Goal: Check status: Check status

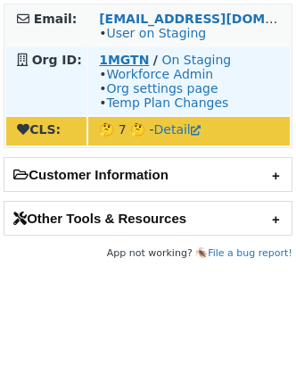
click at [120, 55] on strong "1MGTN" at bounding box center [124, 60] width 50 height 14
click at [195, 58] on link "On Staging" at bounding box center [197, 60] width 70 height 14
